Goal: Task Accomplishment & Management: Use online tool/utility

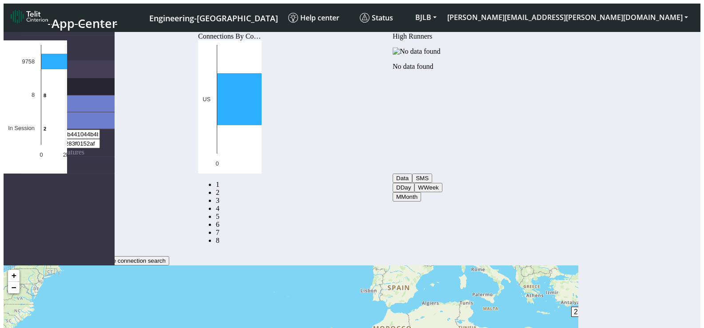
click at [50, 83] on span "Connections" at bounding box center [48, 87] width 36 height 8
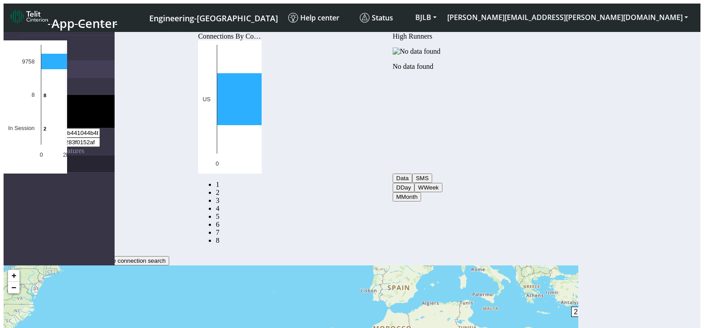
click at [41, 155] on link "eUICCs" at bounding box center [67, 163] width 93 height 17
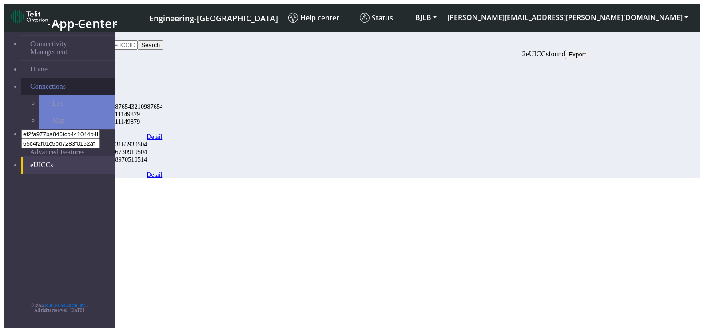
click at [42, 83] on span "Connections" at bounding box center [48, 87] width 36 height 8
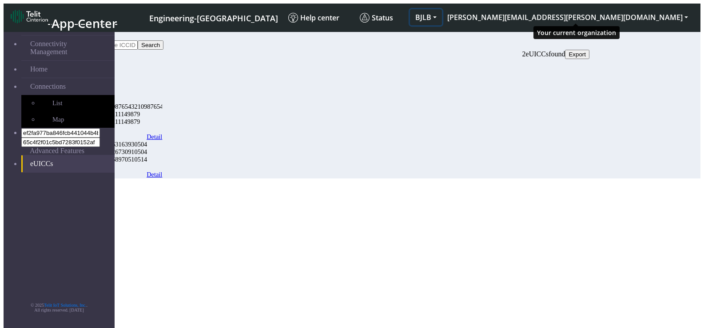
click at [442, 9] on button "BJLB" at bounding box center [426, 17] width 32 height 16
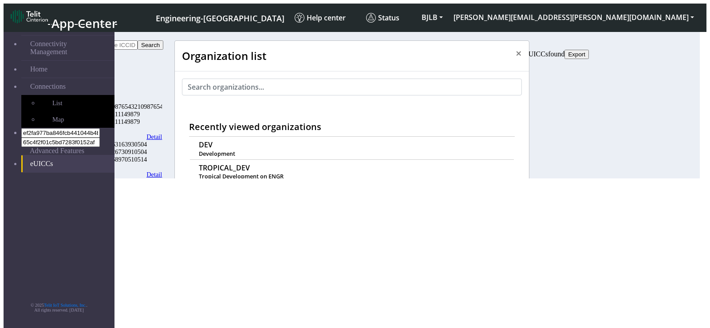
scroll to position [3, 0]
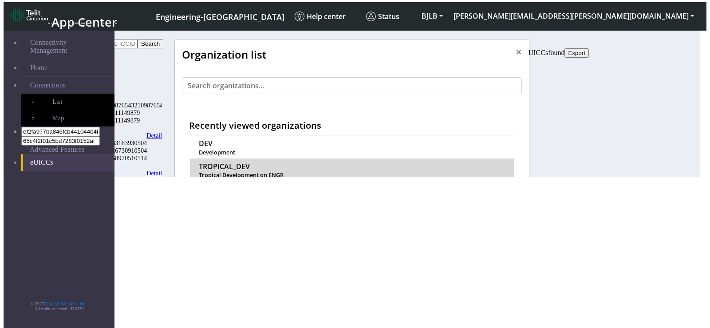
click at [211, 163] on span "TROPICAL_DEV" at bounding box center [224, 167] width 51 height 8
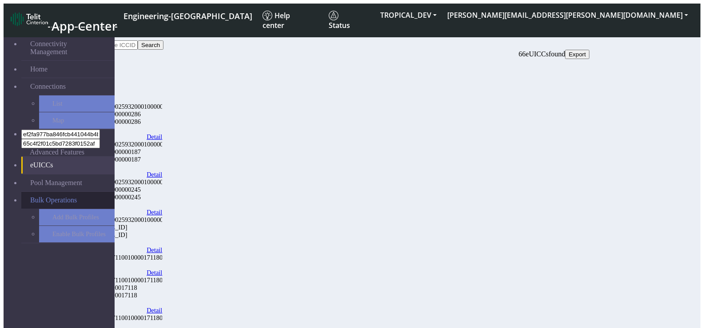
click at [47, 196] on span "Bulk Operations" at bounding box center [53, 200] width 47 height 8
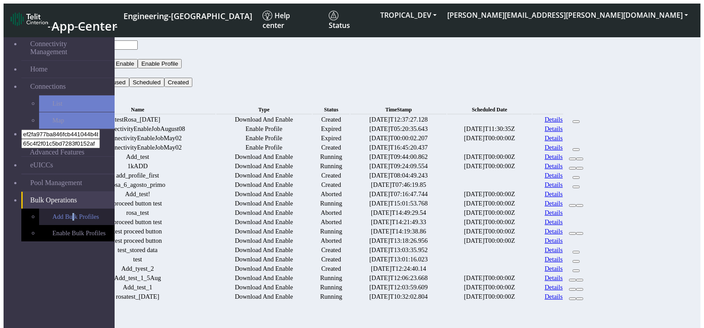
click at [46, 209] on link "Add Bulk Profiles" at bounding box center [76, 217] width 75 height 16
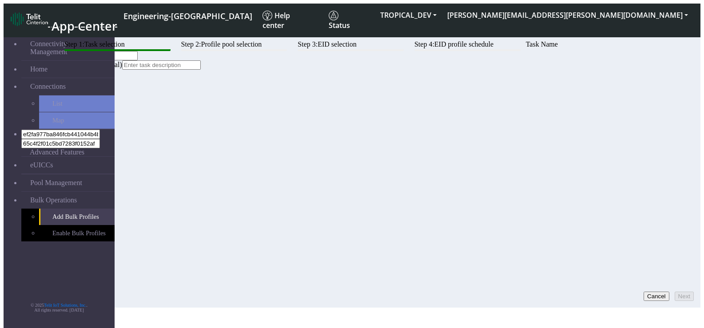
click at [138, 60] on input "text" at bounding box center [98, 55] width 79 height 9
type input "TEST_20250813-1209am"
drag, startPoint x: 165, startPoint y: 139, endPoint x: 172, endPoint y: 133, distance: 9.4
click at [165, 70] on input at bounding box center [161, 64] width 79 height 9
click at [677, 292] on button "Next" at bounding box center [683, 296] width 19 height 9
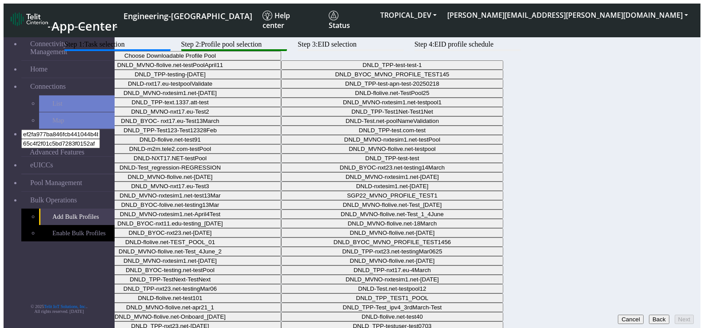
click at [281, 60] on button "Choose Downloadable Profile Pool" at bounding box center [170, 55] width 222 height 9
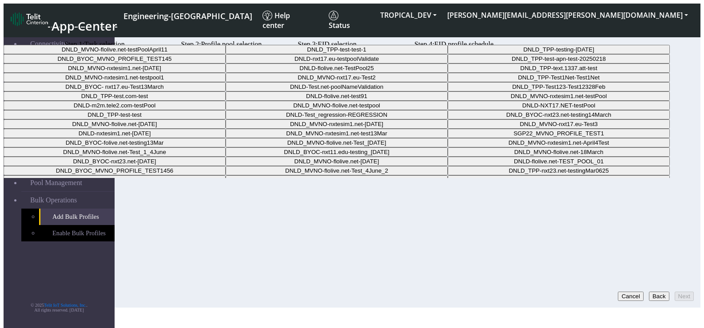
click at [226, 73] on Pool1745245c-ec39-4932-99ef-cf51288d55fb-dropdown "DNLD_MVNO-nxtesim1.net-April4" at bounding box center [115, 67] width 222 height 9
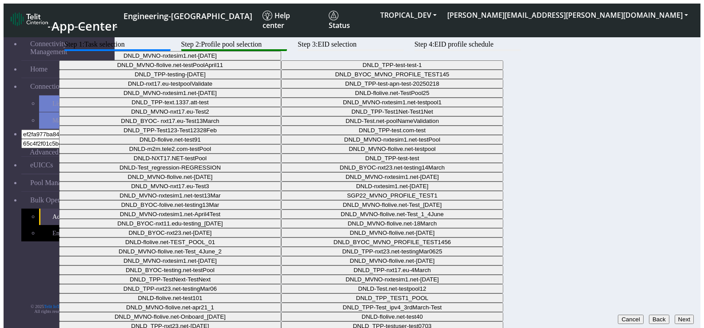
click at [674, 315] on button "Next" at bounding box center [683, 319] width 19 height 9
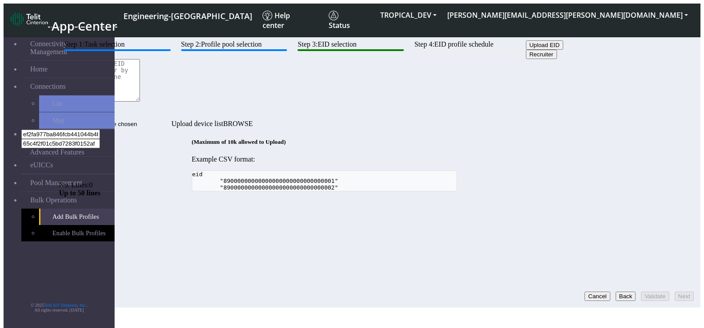
click at [140, 102] on textarea at bounding box center [99, 80] width 81 height 43
paste textarea "eid 89033024103401150100000000000006 89033024103401150100000000000007 890330234…"
click at [644, 292] on button "Validate" at bounding box center [655, 296] width 28 height 9
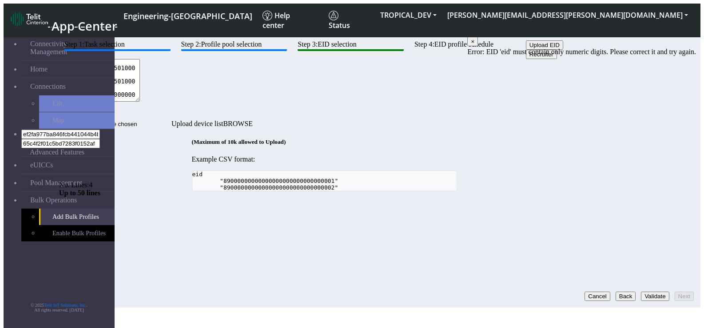
scroll to position [0, 0]
drag, startPoint x: 293, startPoint y: 123, endPoint x: 186, endPoint y: 110, distance: 108.6
click at [186, 109] on div "eid 89033024103401150100000000000006 89033024103401150100000000000007 890330234…" at bounding box center [324, 89] width 530 height 60
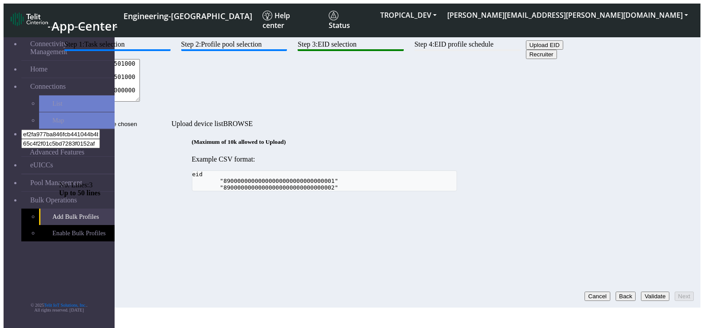
type textarea "89033024103401150100000000000006 89033024103401150100000000000007 8903302342810…"
click at [641, 292] on button "Validate" at bounding box center [655, 296] width 28 height 9
click at [674, 292] on button "Next" at bounding box center [683, 296] width 19 height 9
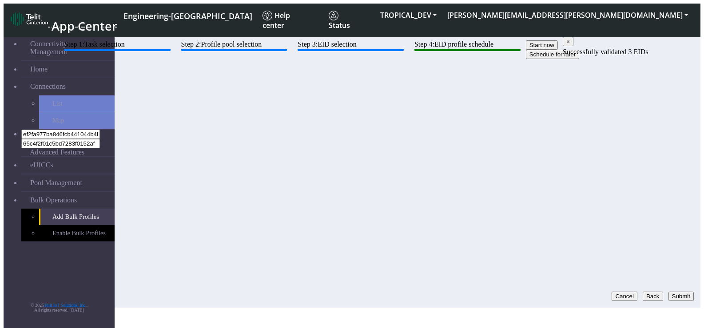
click at [526, 59] on button "Schedule for later" at bounding box center [552, 54] width 53 height 9
click at [675, 292] on button "Submit" at bounding box center [680, 296] width 25 height 9
click at [526, 50] on button "Start now" at bounding box center [542, 44] width 32 height 9
click at [526, 59] on button "Schedule for later" at bounding box center [552, 54] width 53 height 9
click at [138, 68] on input at bounding box center [98, 63] width 79 height 9
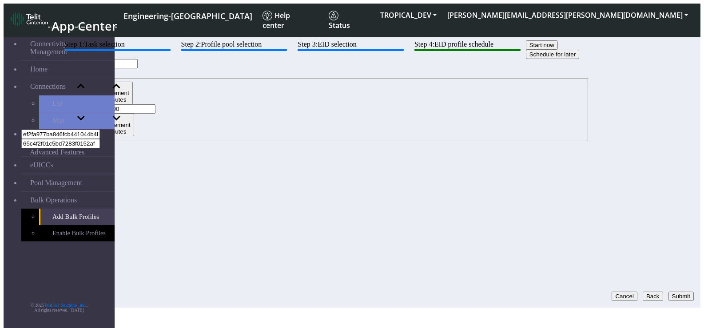
click at [96, 78] on button "button" at bounding box center [77, 73] width 37 height 10
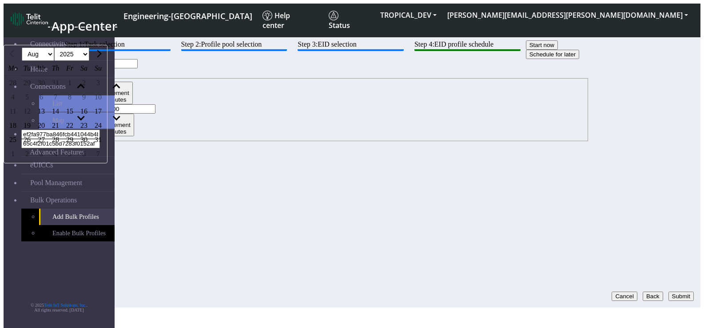
click at [105, 119] on div "17" at bounding box center [98, 111] width 14 height 14
type input "2025-08-17"
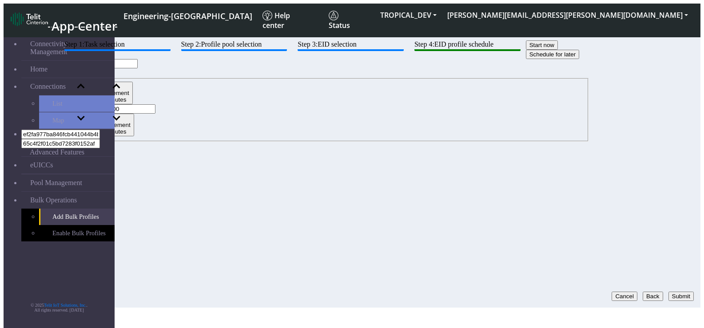
click at [537, 102] on div "Increment hours 00 Decrement hours : Increment minutes 00 Decrement minutes" at bounding box center [324, 109] width 530 height 63
click at [120, 104] on input "00" at bounding box center [80, 108] width 79 height 9
click at [83, 87] on span "button" at bounding box center [80, 86] width 5 height 7
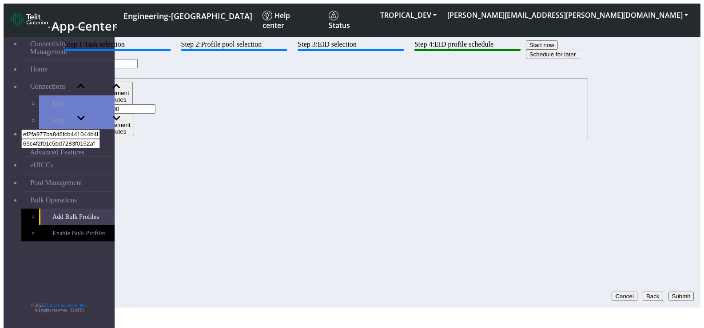
click at [83, 87] on span "button" at bounding box center [80, 86] width 5 height 7
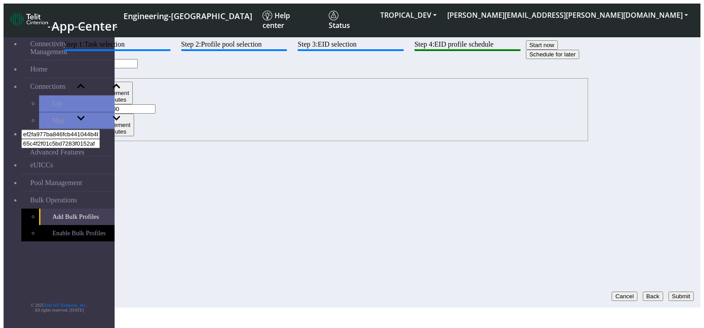
type input "06"
click at [680, 292] on button "Submit" at bounding box center [680, 296] width 25 height 9
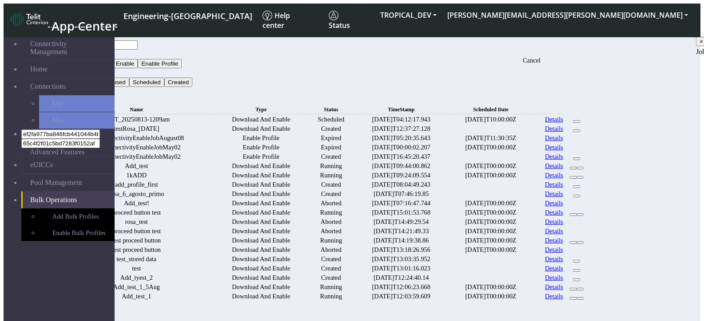
click at [580, 120] on button at bounding box center [576, 121] width 7 height 3
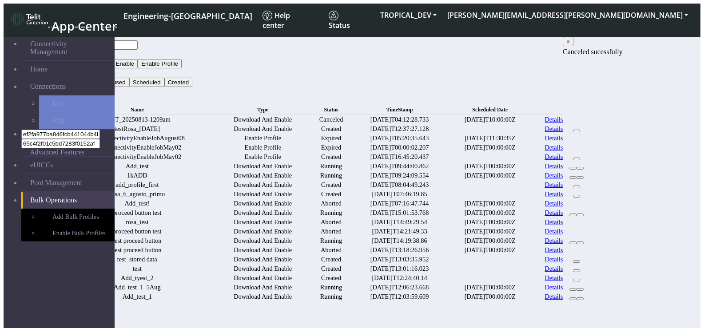
click at [573, 44] on button "×" at bounding box center [568, 41] width 11 height 9
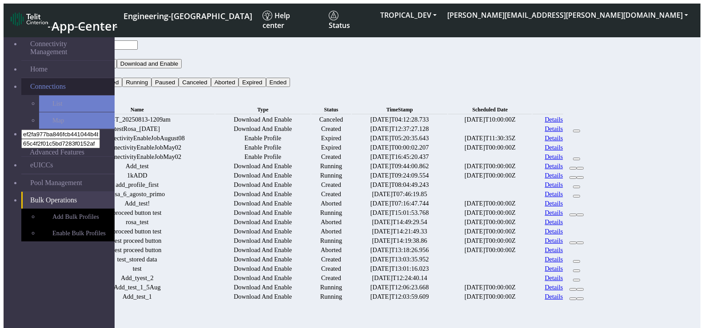
click at [42, 83] on span "Connections" at bounding box center [48, 87] width 36 height 8
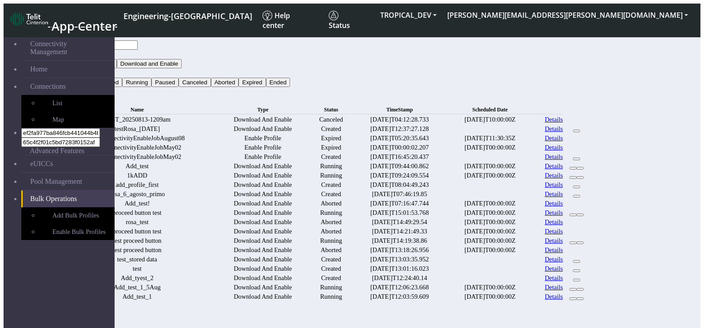
click at [79, 50] on button "Type" at bounding box center [69, 54] width 20 height 9
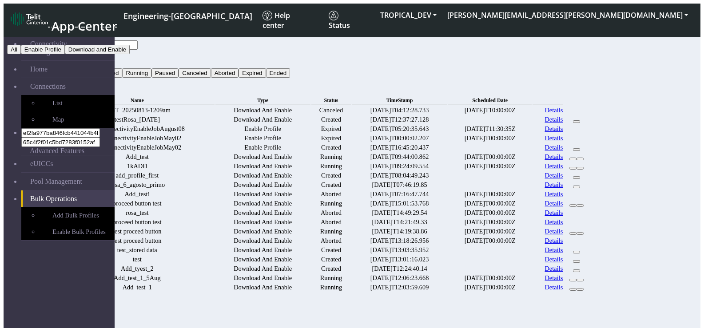
click at [65, 54] on button "Enable Profile" at bounding box center [43, 49] width 44 height 9
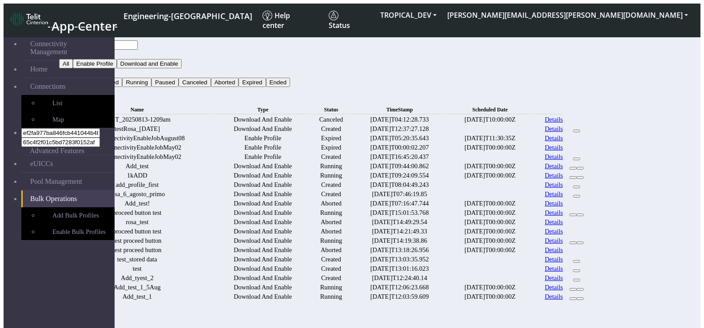
click at [83, 68] on button "Status" at bounding box center [71, 72] width 24 height 9
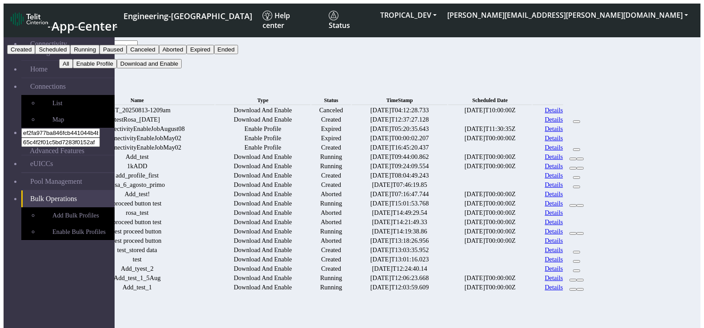
click at [70, 54] on button "Scheduled" at bounding box center [52, 49] width 35 height 9
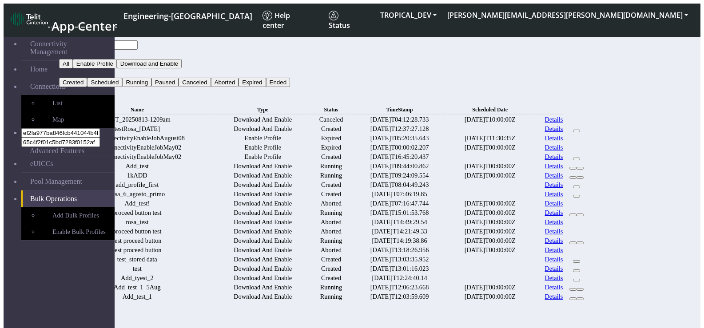
click at [85, 87] on button "Search" at bounding box center [72, 91] width 26 height 9
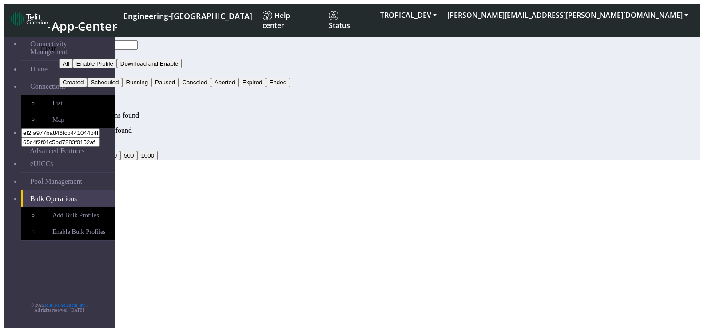
click at [88, 94] on icon "button" at bounding box center [88, 94] width 0 height 0
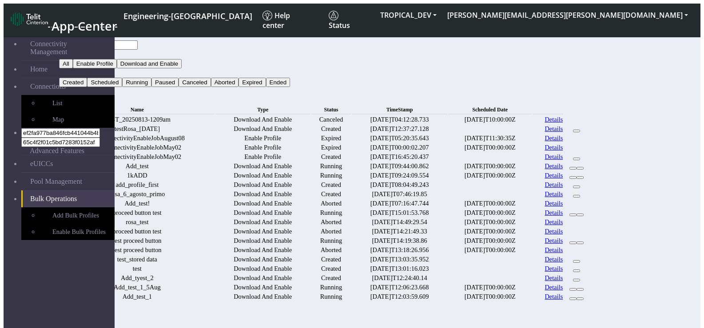
click at [138, 40] on input "text" at bounding box center [98, 44] width 79 height 9
drag, startPoint x: 149, startPoint y: 155, endPoint x: 184, endPoint y: 156, distance: 35.1
click at [184, 143] on td "TestConnectivityEnableJobAugust08" at bounding box center [137, 138] width 155 height 8
copy td "Connectivity"
click at [138, 40] on input "text" at bounding box center [98, 44] width 79 height 9
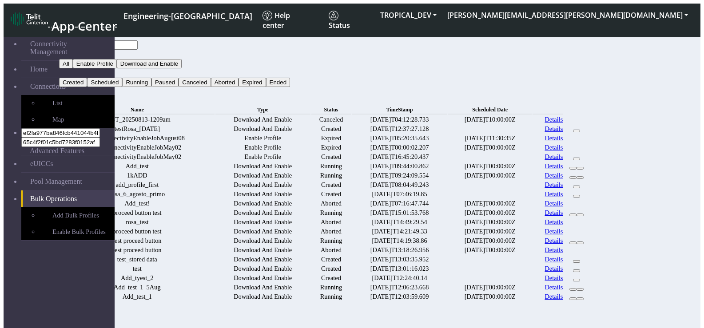
paste input "Connectivity"
click at [85, 87] on button "Search" at bounding box center [72, 91] width 26 height 9
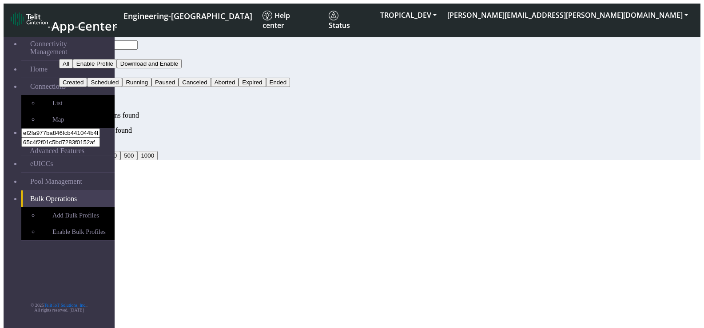
click at [138, 42] on input "Connectivity" at bounding box center [98, 44] width 79 height 9
click at [138, 40] on input "*Connectivity" at bounding box center [98, 44] width 79 height 9
click at [85, 87] on button "Search" at bounding box center [72, 91] width 26 height 9
click at [138, 40] on input "*Connectivity*" at bounding box center [98, 44] width 79 height 9
type input "TestConnectivity"
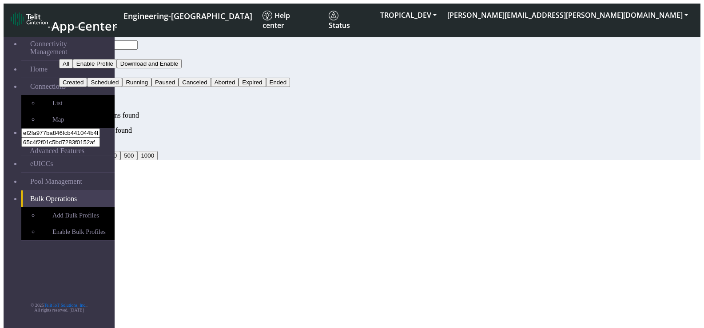
click at [85, 87] on button "Search" at bounding box center [72, 91] width 26 height 9
click at [88, 94] on icon "button" at bounding box center [88, 94] width 0 height 0
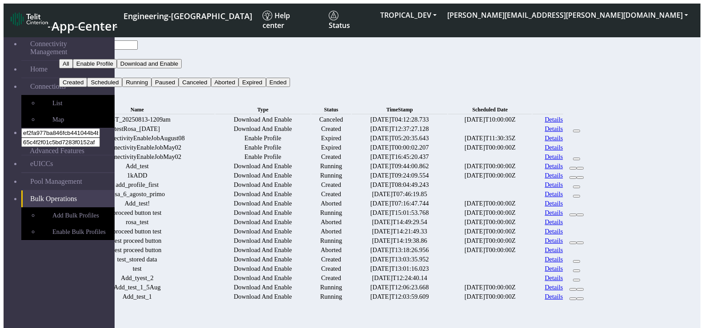
click at [178, 170] on td "Add_test" at bounding box center [137, 166] width 155 height 8
click at [177, 170] on td "Add_test" at bounding box center [137, 166] width 155 height 8
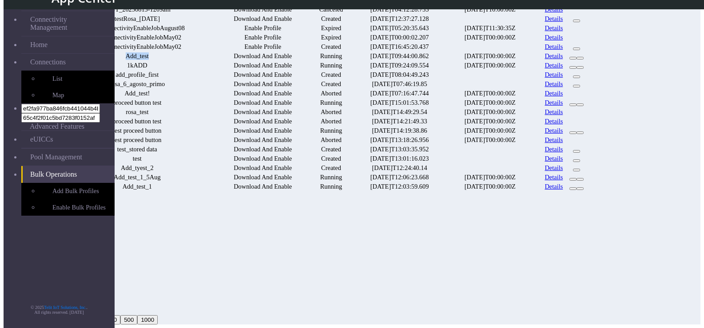
scroll to position [285, 0]
drag, startPoint x: 172, startPoint y: 269, endPoint x: 217, endPoint y: 267, distance: 44.9
click at [214, 191] on td "Add_test_1" at bounding box center [137, 186] width 155 height 8
copy td "Add_test_1"
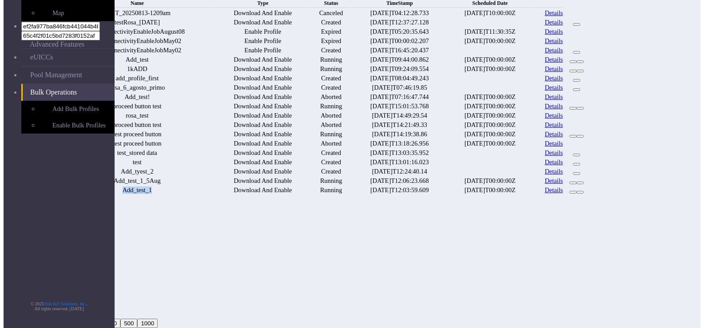
scroll to position [0, 0]
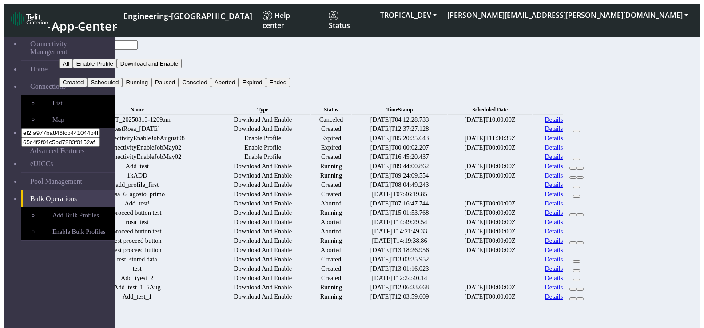
click at [138, 40] on input "text" at bounding box center [98, 44] width 79 height 9
paste input "Add_test_1"
click at [85, 87] on button "Search" at bounding box center [72, 91] width 26 height 9
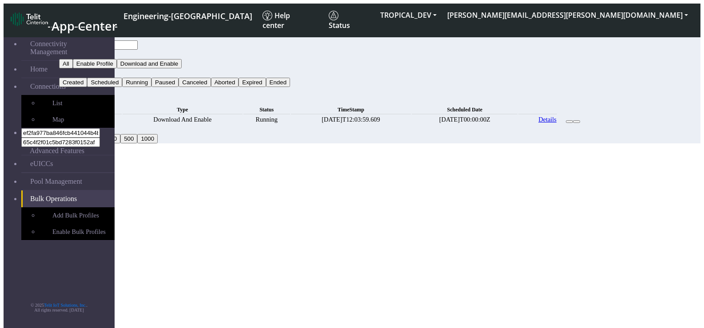
drag, startPoint x: 213, startPoint y: 37, endPoint x: 326, endPoint y: 43, distance: 113.4
click at [138, 42] on input "Add_test_1" at bounding box center [98, 44] width 79 height 9
type input "Add_test"
click at [85, 87] on button "Search" at bounding box center [72, 91] width 26 height 9
drag, startPoint x: 226, startPoint y: 37, endPoint x: 117, endPoint y: 42, distance: 108.9
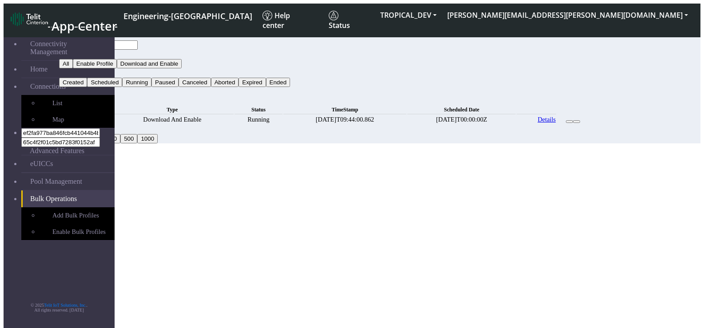
click at [117, 42] on form "Home.filterBy Add_test Type All Enable Profile Download and Enable Status Creat…" at bounding box center [324, 64] width 530 height 64
click at [79, 50] on button "Type" at bounding box center [69, 54] width 20 height 9
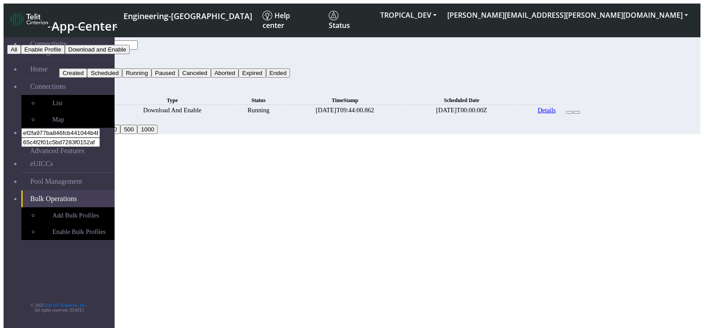
click at [130, 54] on button "Download and Enable" at bounding box center [97, 49] width 65 height 9
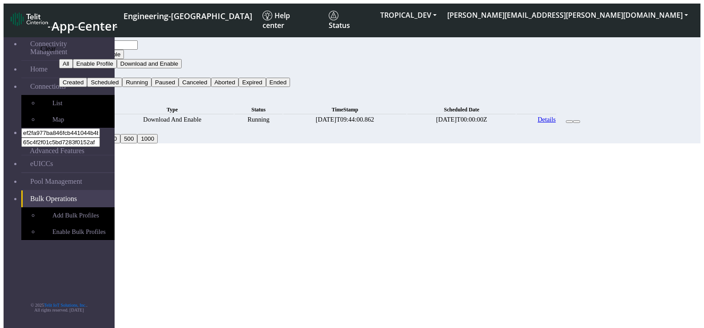
click at [88, 94] on icon "button" at bounding box center [88, 94] width 0 height 0
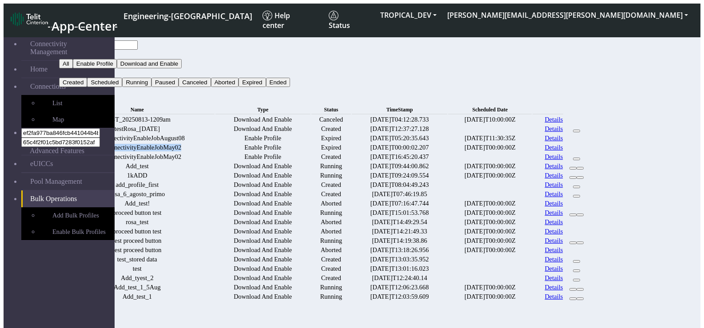
drag, startPoint x: 138, startPoint y: 177, endPoint x: 272, endPoint y: 171, distance: 133.7
click at [272, 152] on tr "TestConnectivityEnableJobMay02 Enable Profile Expired [DATE]T00:00:02.207 [DATE…" at bounding box center [324, 147] width 528 height 8
copy td "TestConnectivityEnableJobMay02"
click at [138, 40] on input "text" at bounding box center [98, 44] width 79 height 9
paste input "TestConnectivityEnableJobMay02"
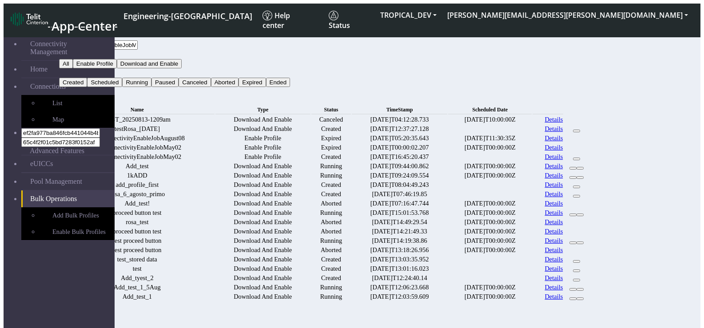
type input "TestConnectivityEnableJobMay02"
click at [85, 87] on button "Search" at bounding box center [72, 91] width 26 height 9
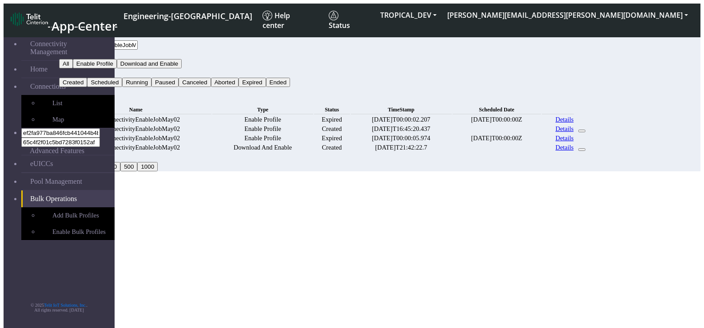
click at [79, 50] on button "Type" at bounding box center [69, 54] width 20 height 9
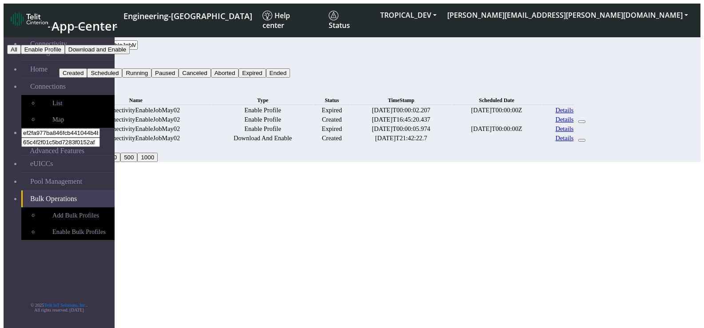
click at [65, 54] on button "Enable Profile" at bounding box center [43, 49] width 44 height 9
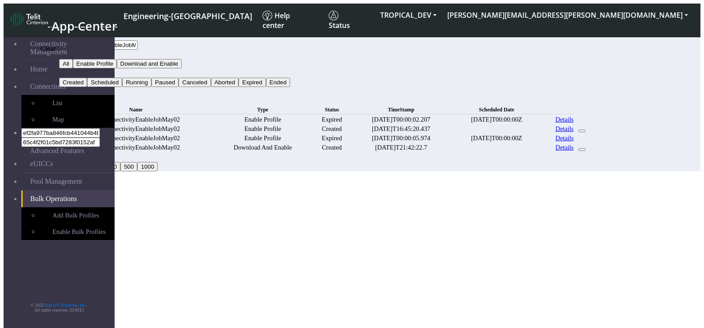
click at [88, 94] on icon "button" at bounding box center [88, 94] width 0 height 0
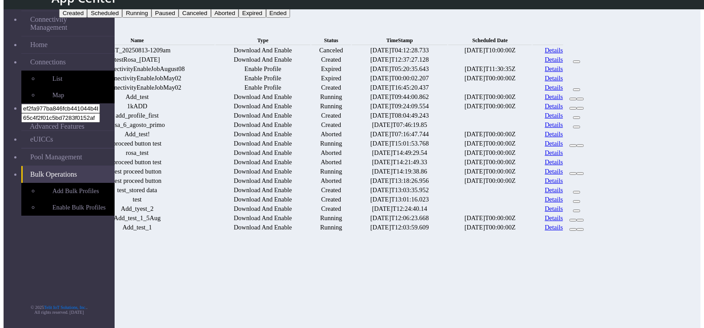
scroll to position [44, 0]
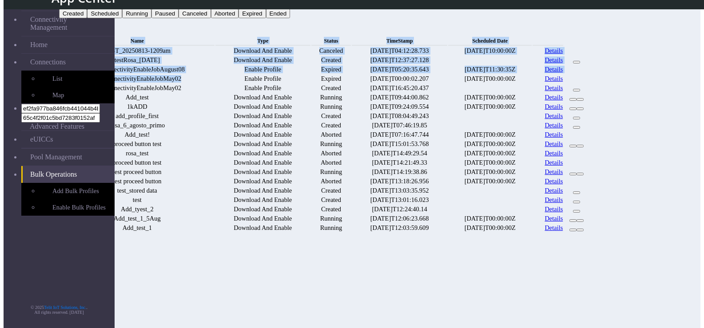
drag, startPoint x: 240, startPoint y: 110, endPoint x: 116, endPoint y: 113, distance: 123.9
click at [116, 113] on div "Bulk Operations Name Type Status TimeStamp Scheduled Date TEST_20250813-1209am …" at bounding box center [324, 131] width 530 height 206
click at [182, 83] on td "TestConnectivityEnableJobMay02" at bounding box center [137, 79] width 155 height 8
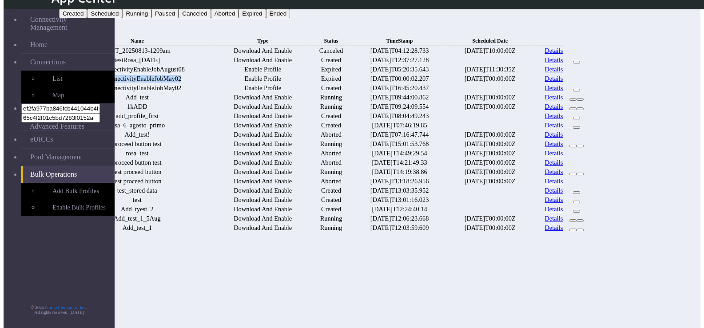
click at [182, 83] on td "TestConnectivityEnableJobMay02" at bounding box center [137, 79] width 155 height 8
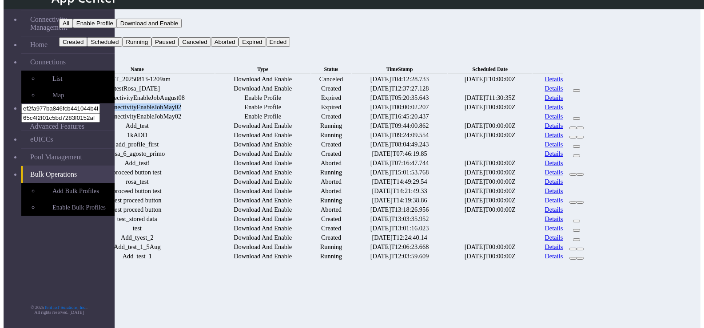
scroll to position [0, 0]
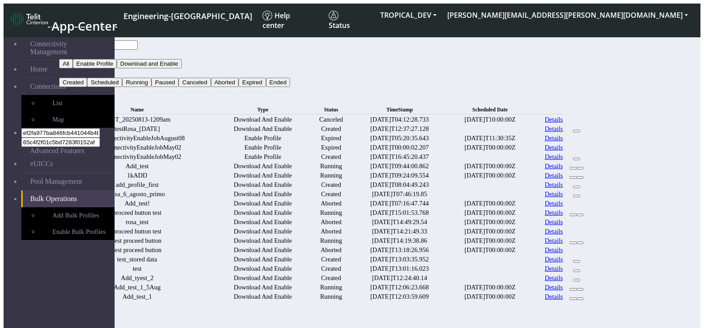
click at [138, 42] on input "text" at bounding box center [98, 44] width 79 height 9
paste input "TestConnectivityEnableJobMay02"
type input "TestConnectivityEnableJobMay02"
click at [79, 50] on button "Type" at bounding box center [69, 54] width 20 height 9
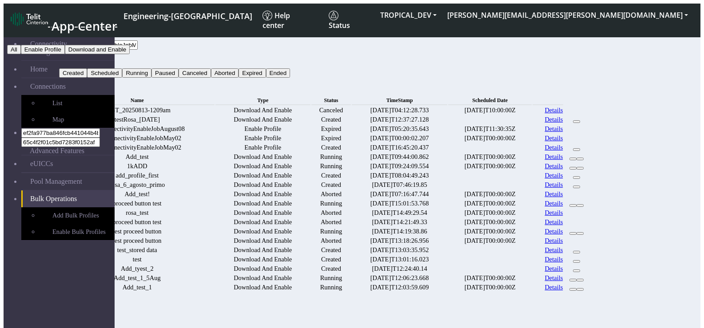
click at [65, 54] on button "Enable Profile" at bounding box center [43, 49] width 44 height 9
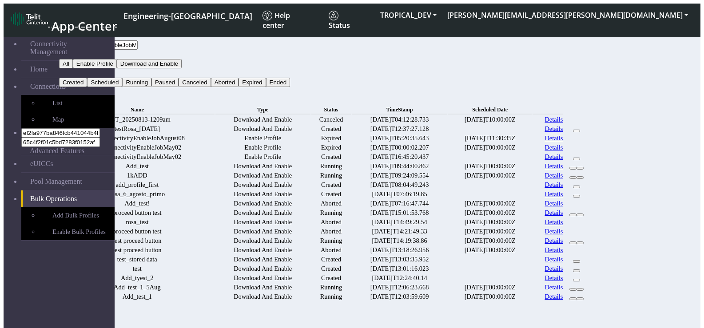
click at [85, 87] on button "Search" at bounding box center [72, 91] width 26 height 9
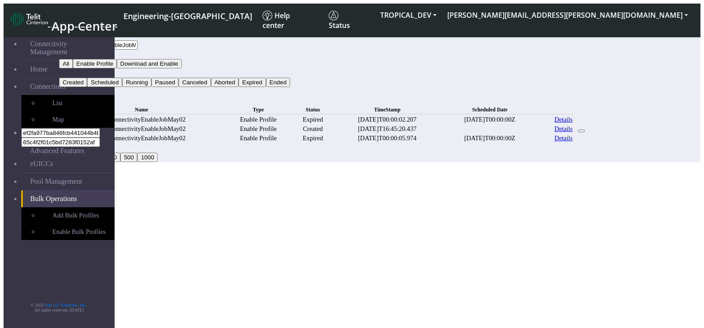
click at [103, 50] on button "Enable Profile" at bounding box center [81, 54] width 44 height 9
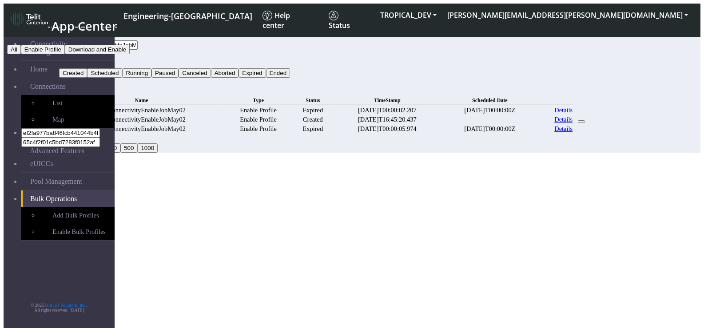
click at [130, 54] on button "Download and Enable" at bounding box center [97, 49] width 65 height 9
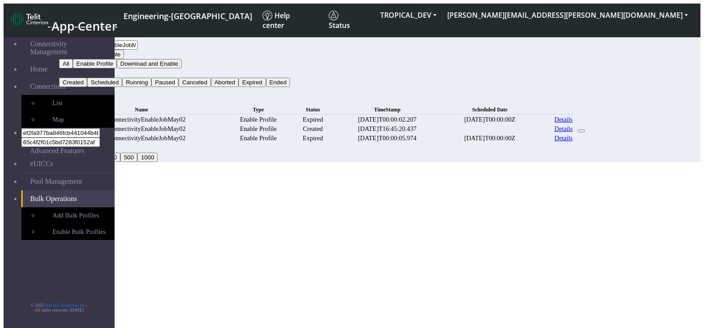
click at [85, 87] on button "Search" at bounding box center [72, 91] width 26 height 9
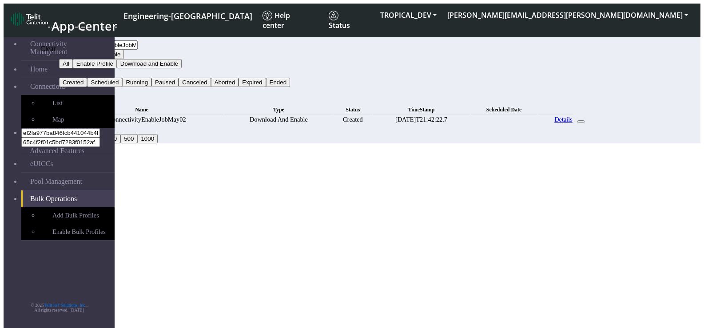
click at [88, 94] on icon "button" at bounding box center [88, 94] width 0 height 0
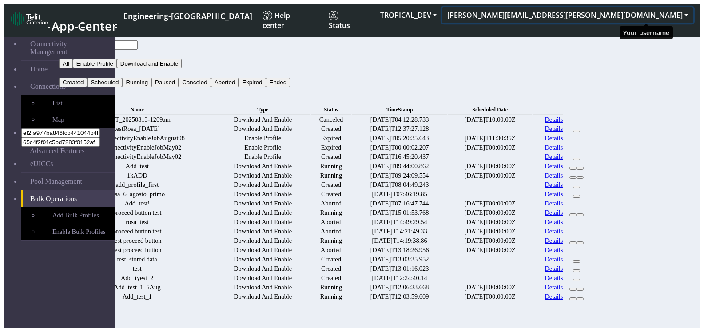
click at [682, 16] on button "[PERSON_NAME][EMAIL_ADDRESS][PERSON_NAME][DOMAIN_NAME]" at bounding box center [567, 15] width 251 height 16
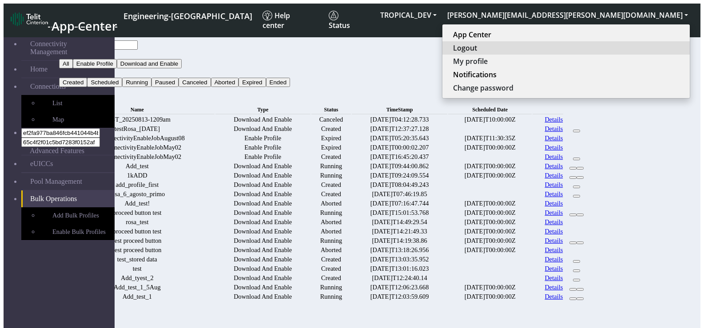
click at [618, 47] on button "Logout" at bounding box center [565, 47] width 247 height 13
